Goal: Task Accomplishment & Management: Manage account settings

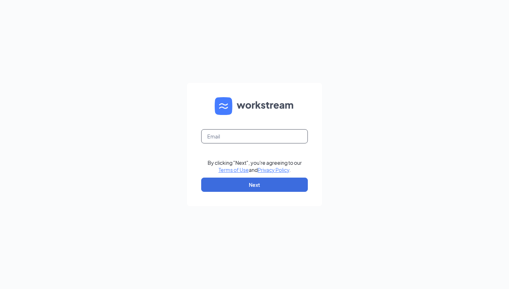
click at [228, 135] on input "text" at bounding box center [254, 136] width 107 height 14
type input "[EMAIL_ADDRESS][DOMAIN_NAME]"
click at [229, 184] on button "Next" at bounding box center [254, 184] width 107 height 14
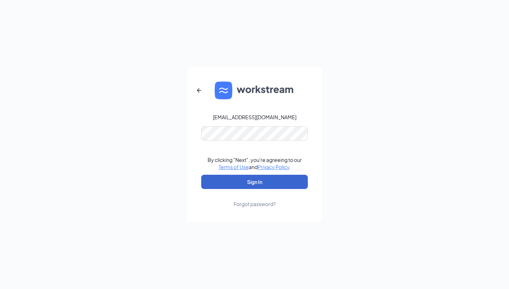
click at [270, 180] on button "Sign In" at bounding box center [254, 182] width 107 height 14
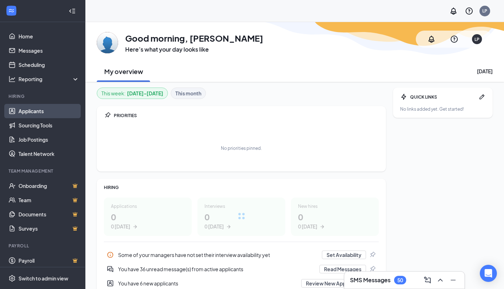
click at [38, 111] on link "Applicants" at bounding box center [48, 111] width 61 height 14
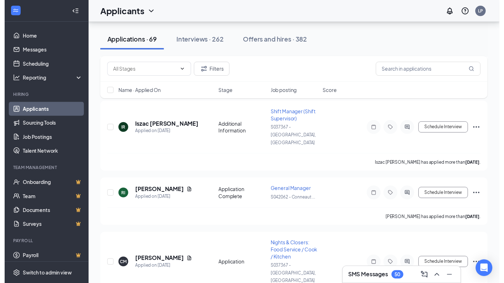
scroll to position [1530, 0]
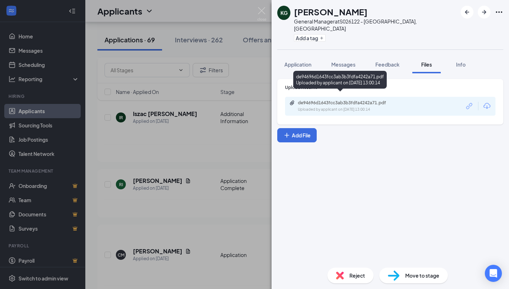
click at [319, 100] on div "de94696d1643fcc3ab3b3fdfa4242a71.pdf" at bounding box center [348, 103] width 100 height 6
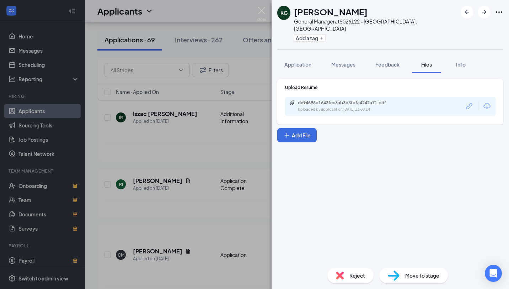
click at [185, 198] on div "KG [PERSON_NAME] General Manager at S026122 - [GEOGRAPHIC_DATA], [GEOGRAPHIC_DA…" at bounding box center [254, 144] width 509 height 289
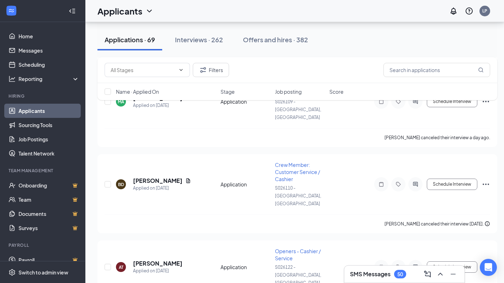
scroll to position [569, 0]
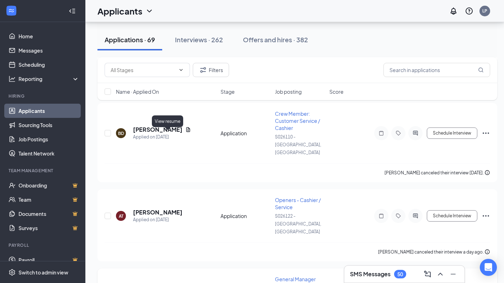
click at [186, 286] on icon "Document" at bounding box center [188, 288] width 4 height 5
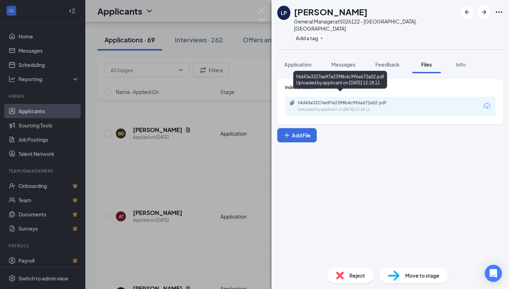
click at [331, 107] on div "Uploaded by applicant on [DATE] 12:18:11" at bounding box center [351, 110] width 107 height 6
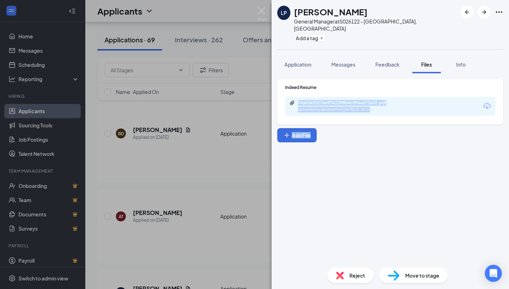
drag, startPoint x: 183, startPoint y: 121, endPoint x: 220, endPoint y: 125, distance: 37.6
click at [182, 121] on div "LP [PERSON_NAME] General Manager at S026122 - [GEOGRAPHIC_DATA], [GEOGRAPHIC_DA…" at bounding box center [254, 144] width 509 height 289
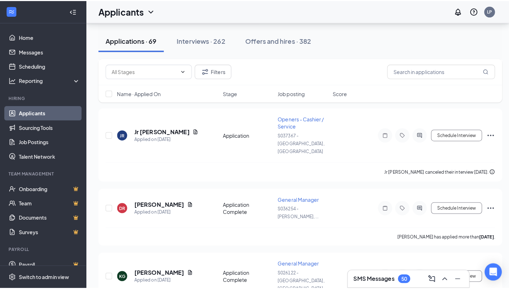
scroll to position [1778, 0]
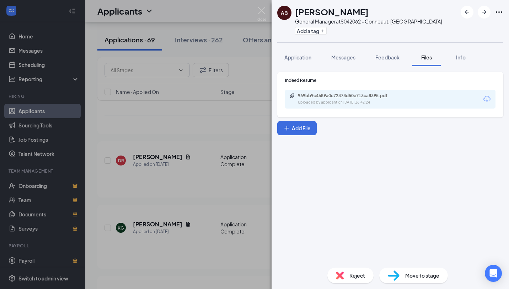
click at [339, 89] on div "Indeed Resume 969bb9c4689a0c72378d50e713ca8395.pdf Uploaded by applicant on [DA…" at bounding box center [390, 92] width 211 height 31
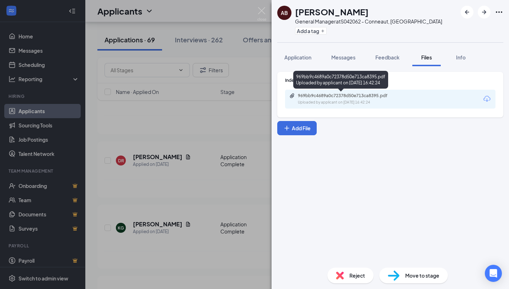
click at [336, 95] on div "969bb9c4689a0c72378d50e713ca8395.pdf" at bounding box center [348, 96] width 100 height 6
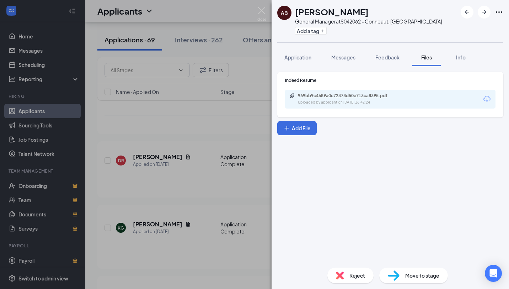
drag, startPoint x: 196, startPoint y: 155, endPoint x: 190, endPoint y: 157, distance: 6.2
click at [194, 156] on div "AB [PERSON_NAME] General Manager at S042062 - Conneaut, [GEOGRAPHIC_DATA] Add a…" at bounding box center [254, 144] width 509 height 289
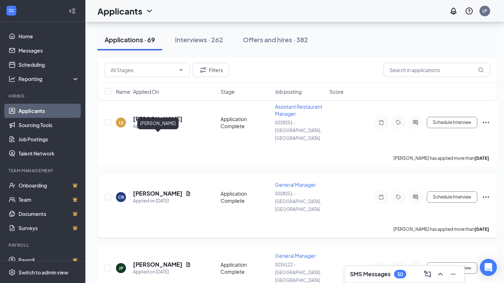
scroll to position [211, 0]
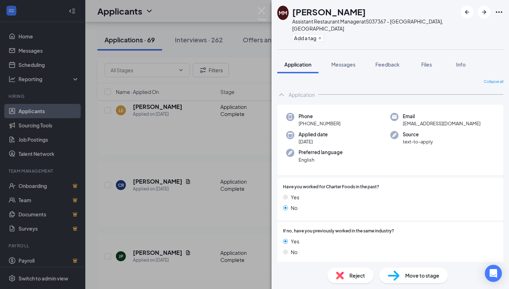
click at [208, 103] on div "MM [PERSON_NAME] Assistant Restaurant Manager at S037367 - [GEOGRAPHIC_DATA], […" at bounding box center [254, 144] width 509 height 289
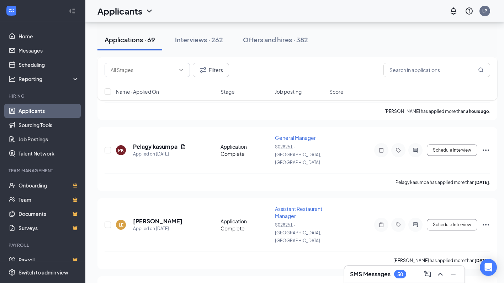
scroll to position [68, 0]
